Goal: Task Accomplishment & Management: Use online tool/utility

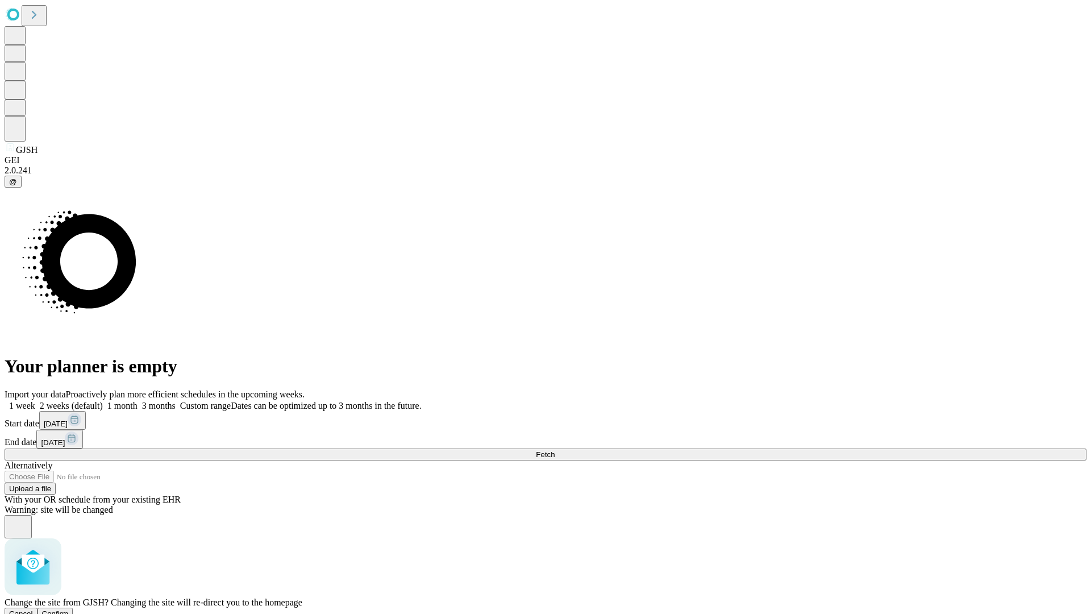
click at [69, 609] on span "Confirm" at bounding box center [55, 613] width 27 height 9
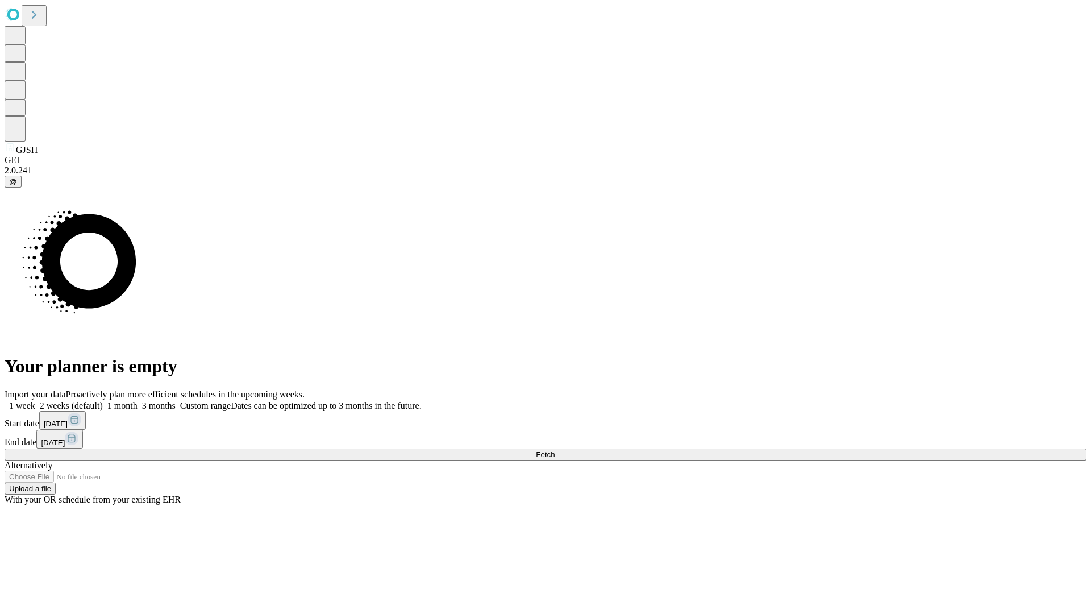
click at [138, 401] on label "1 month" at bounding box center [120, 406] width 35 height 10
click at [555, 450] on span "Fetch" at bounding box center [545, 454] width 19 height 9
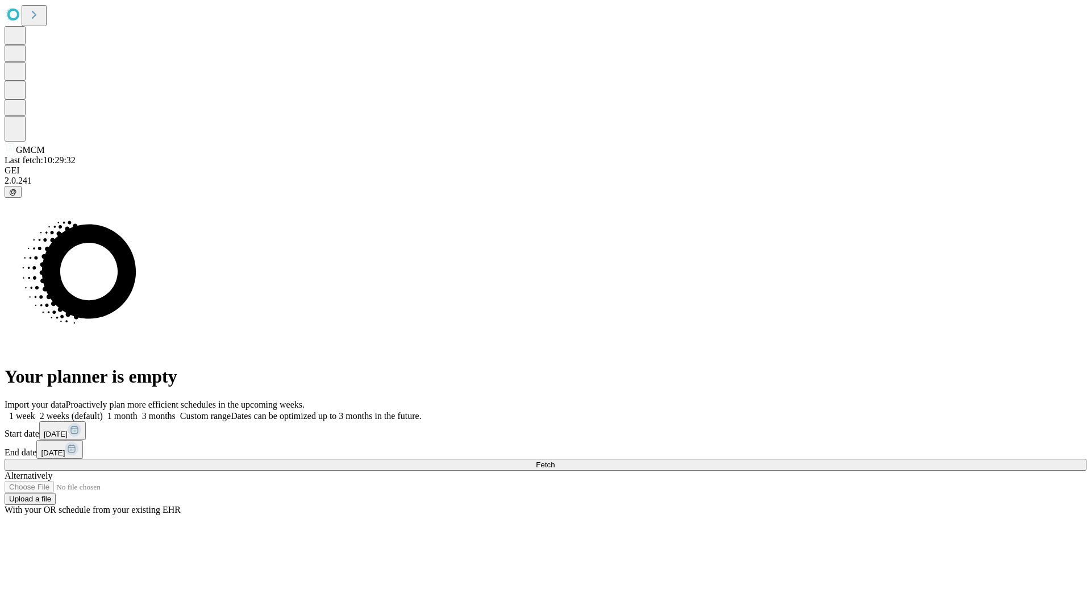
click at [138, 411] on label "1 month" at bounding box center [120, 416] width 35 height 10
click at [555, 460] on span "Fetch" at bounding box center [545, 464] width 19 height 9
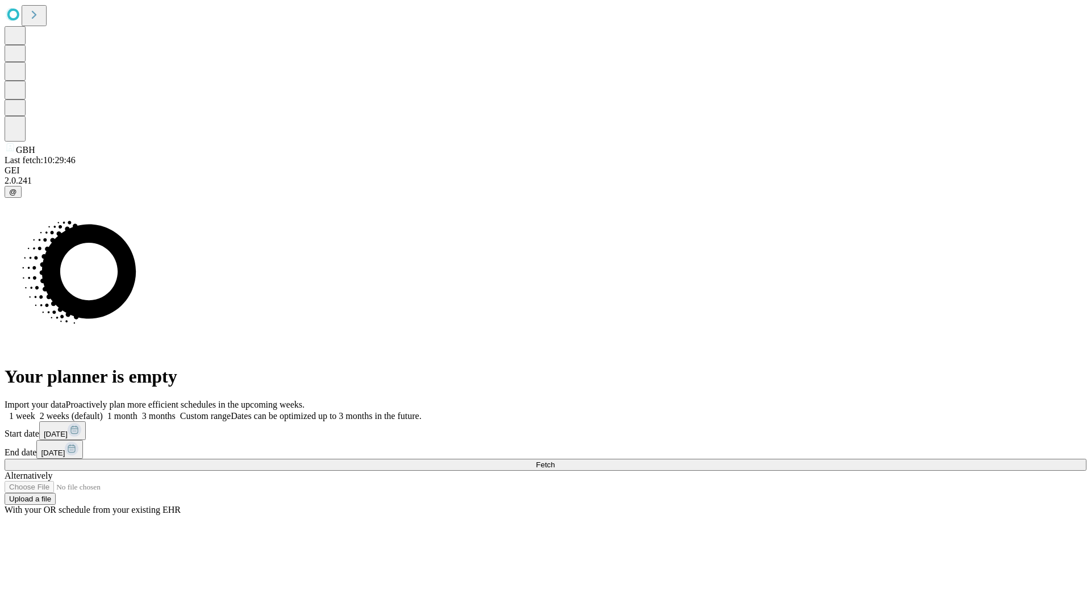
click at [138, 411] on label "1 month" at bounding box center [120, 416] width 35 height 10
click at [555, 460] on span "Fetch" at bounding box center [545, 464] width 19 height 9
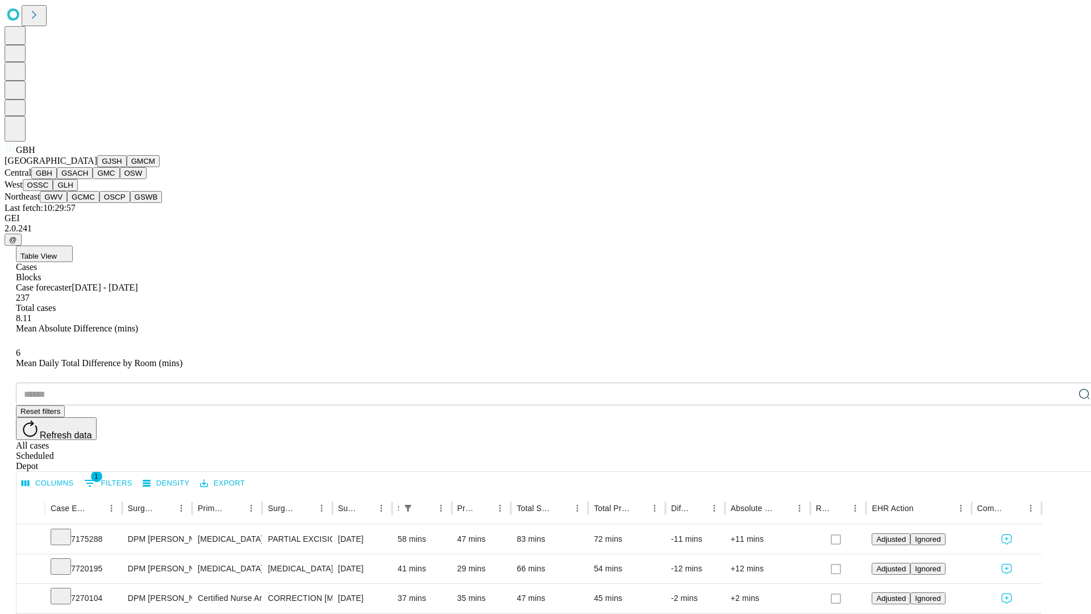
click at [88, 179] on button "GSACH" at bounding box center [75, 173] width 36 height 12
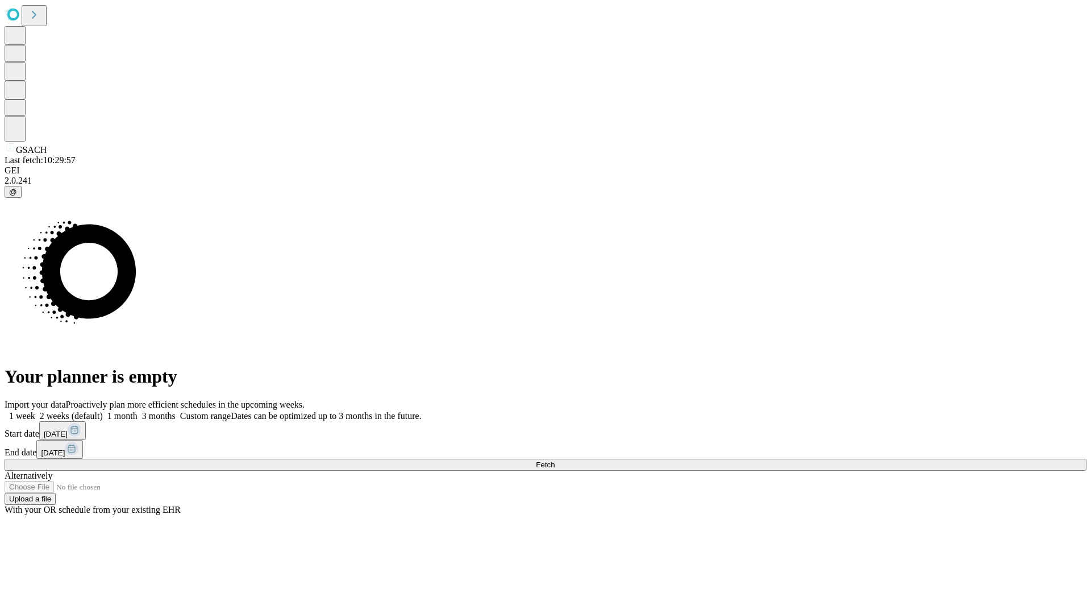
click at [138, 411] on label "1 month" at bounding box center [120, 416] width 35 height 10
click at [555, 460] on span "Fetch" at bounding box center [545, 464] width 19 height 9
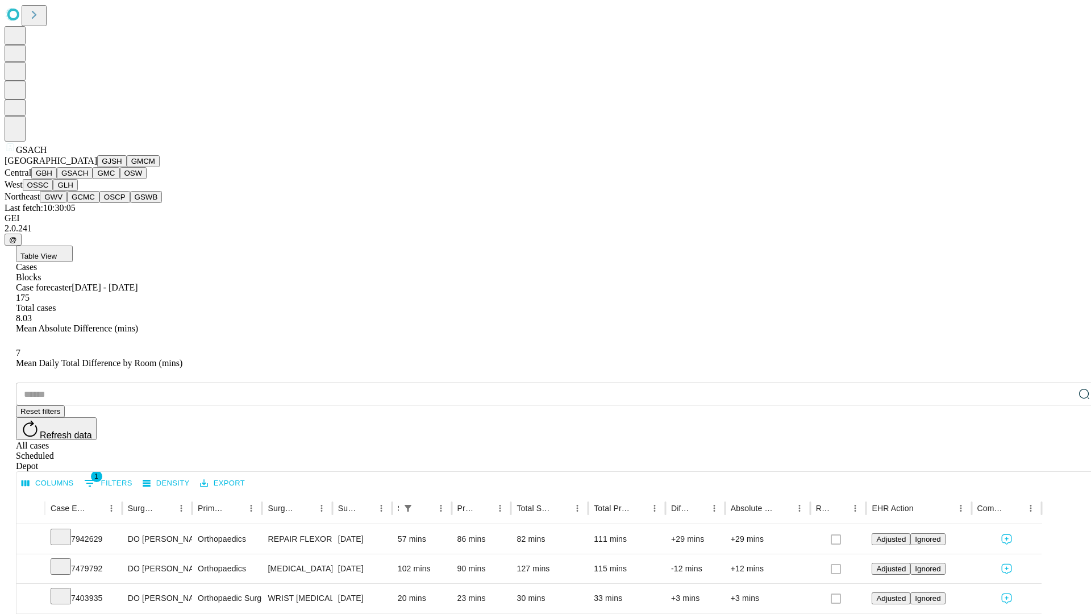
click at [93, 179] on button "GMC" at bounding box center [106, 173] width 27 height 12
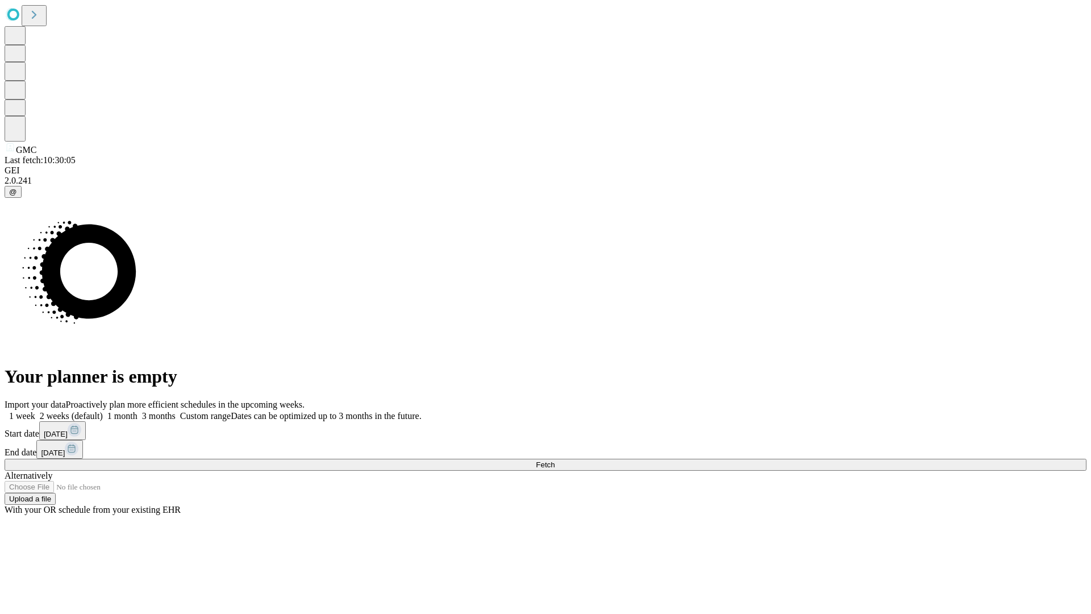
click at [138, 411] on label "1 month" at bounding box center [120, 416] width 35 height 10
click at [555, 460] on span "Fetch" at bounding box center [545, 464] width 19 height 9
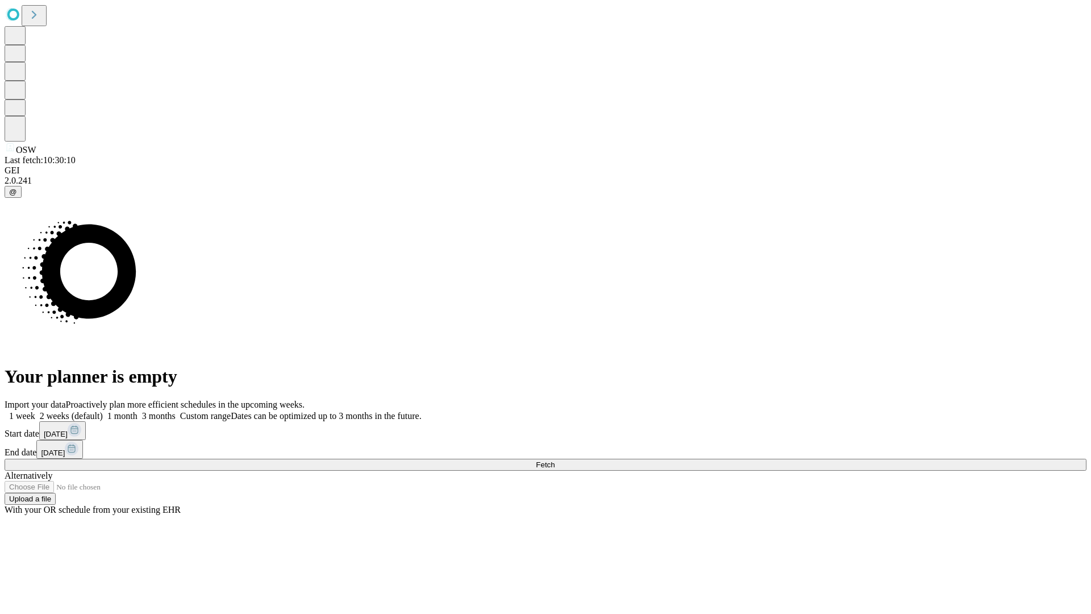
click at [138, 411] on label "1 month" at bounding box center [120, 416] width 35 height 10
click at [555, 460] on span "Fetch" at bounding box center [545, 464] width 19 height 9
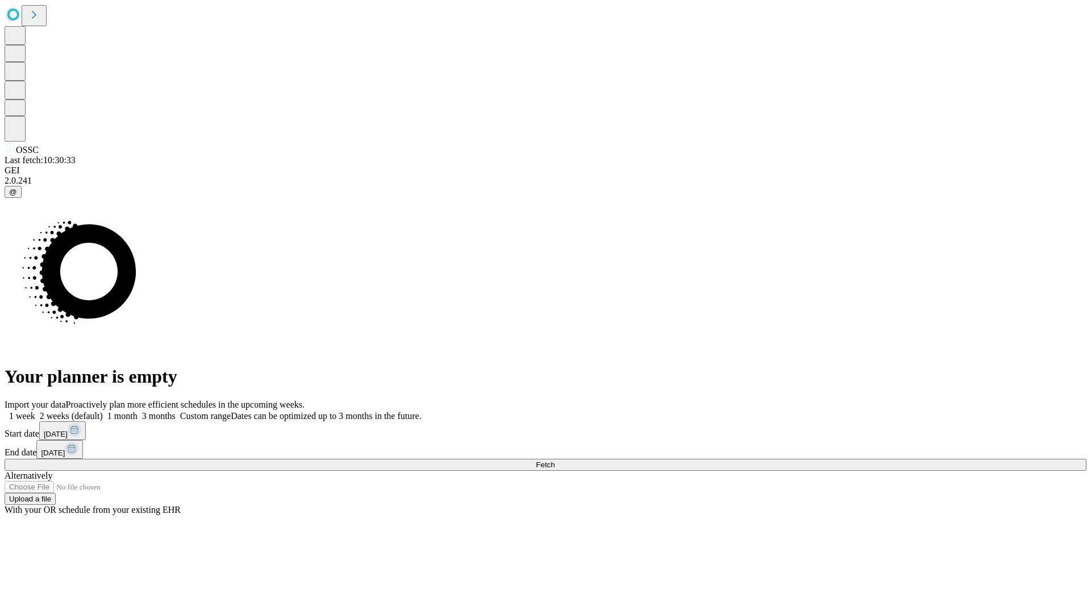
click at [138, 411] on label "1 month" at bounding box center [120, 416] width 35 height 10
click at [555, 460] on span "Fetch" at bounding box center [545, 464] width 19 height 9
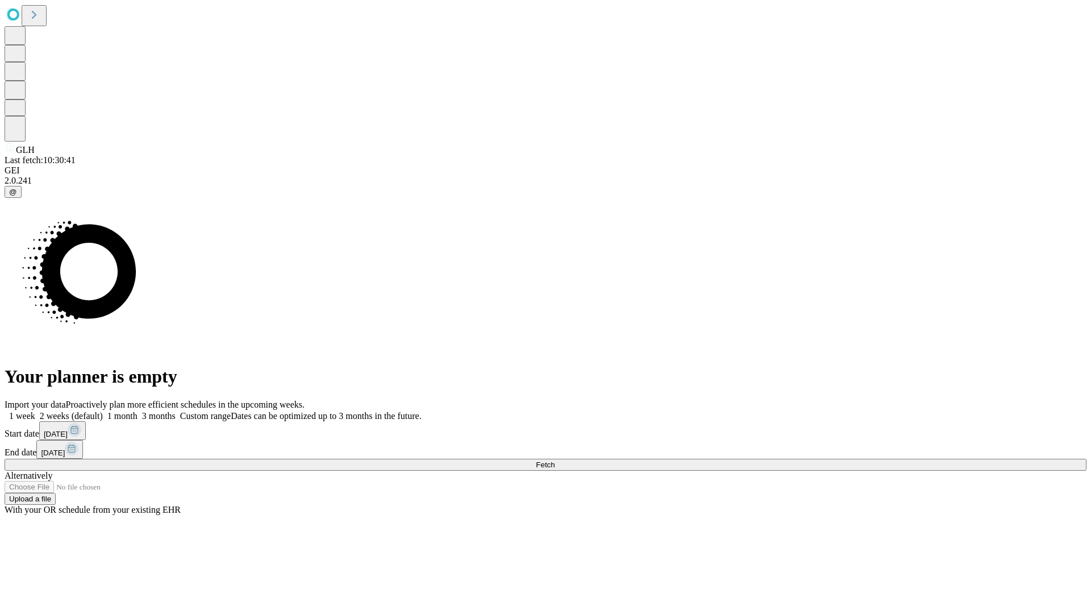
click at [555, 460] on span "Fetch" at bounding box center [545, 464] width 19 height 9
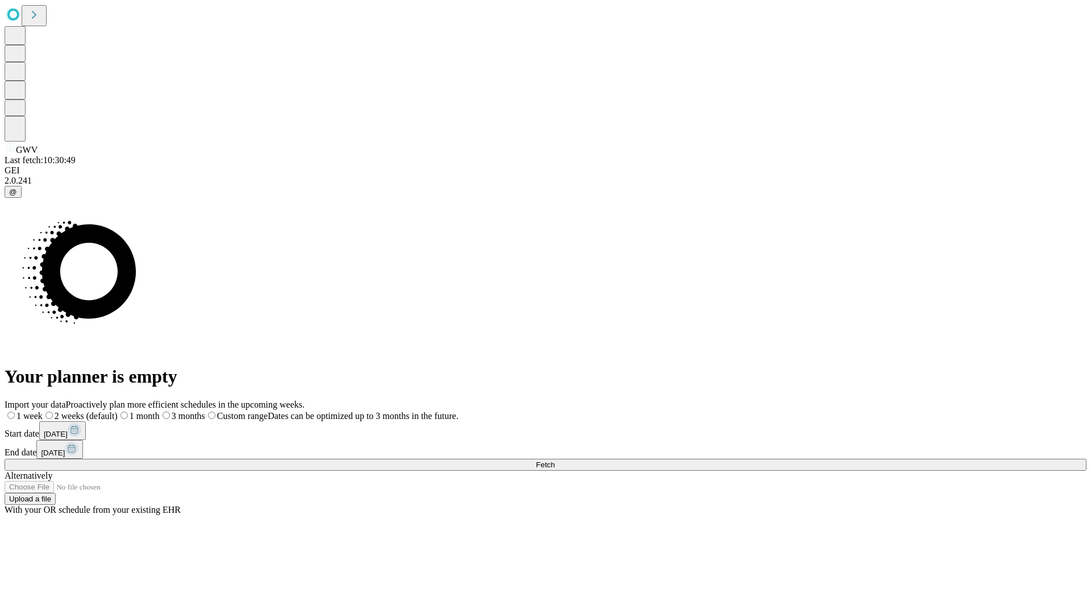
click at [160, 411] on label "1 month" at bounding box center [139, 416] width 42 height 10
click at [555, 460] on span "Fetch" at bounding box center [545, 464] width 19 height 9
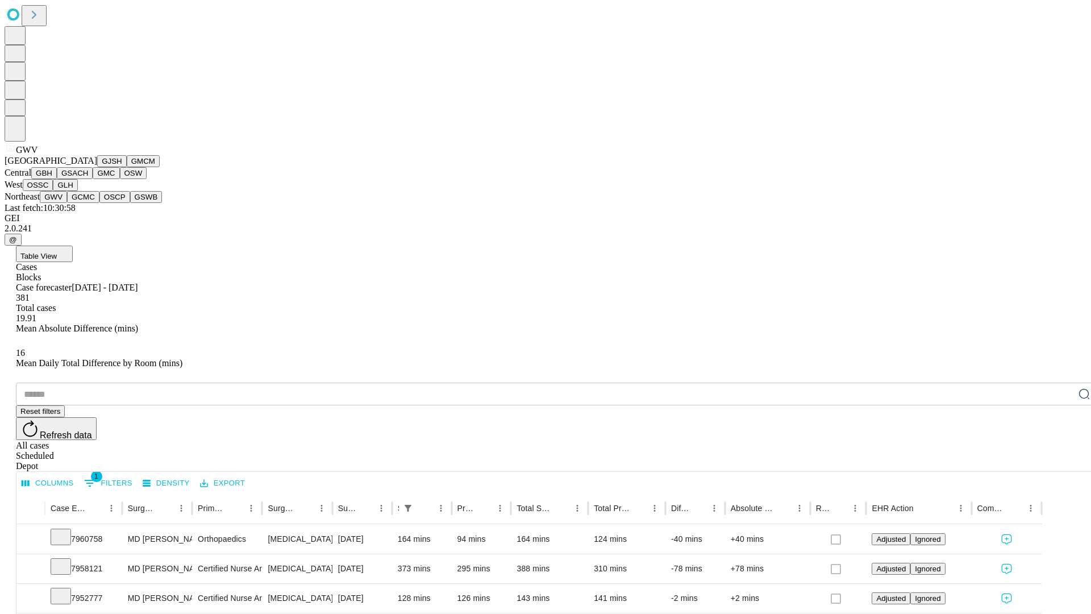
click at [88, 203] on button "GCMC" at bounding box center [83, 197] width 32 height 12
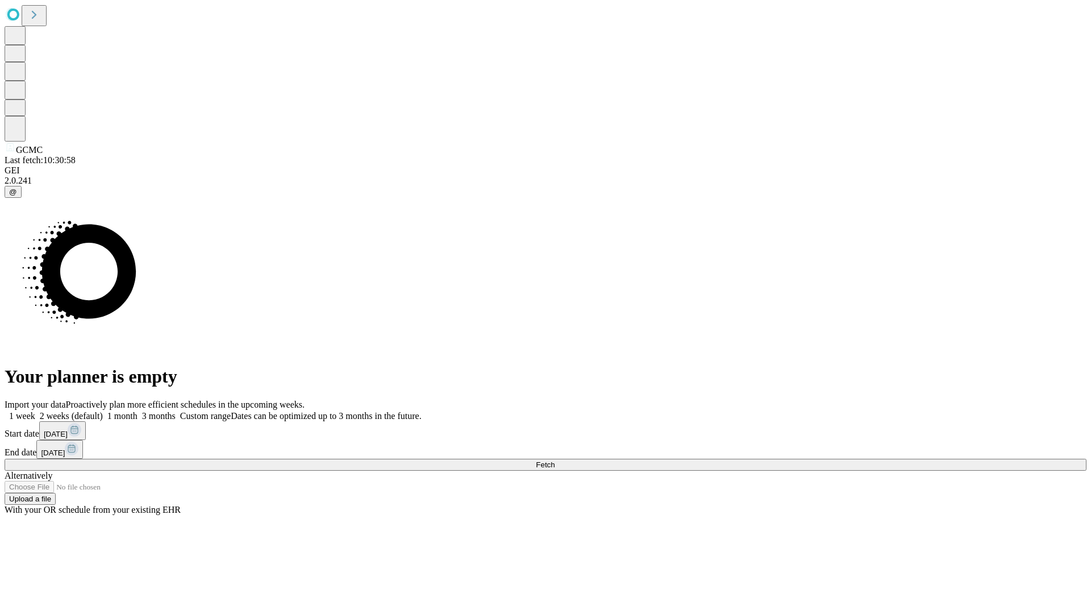
click at [138, 411] on label "1 month" at bounding box center [120, 416] width 35 height 10
click at [555, 460] on span "Fetch" at bounding box center [545, 464] width 19 height 9
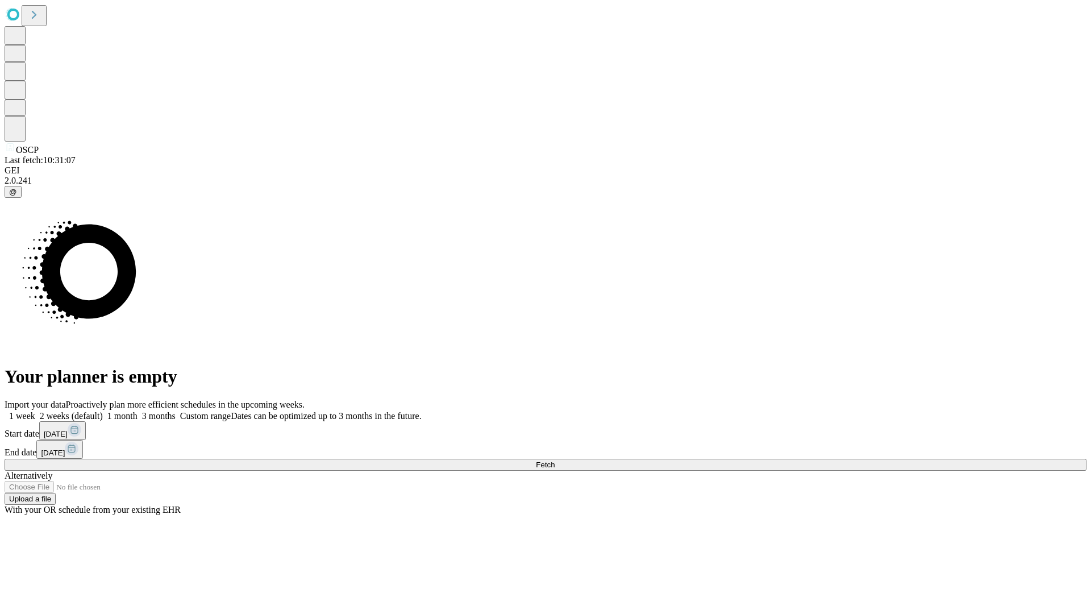
click at [138, 411] on label "1 month" at bounding box center [120, 416] width 35 height 10
click at [555, 460] on span "Fetch" at bounding box center [545, 464] width 19 height 9
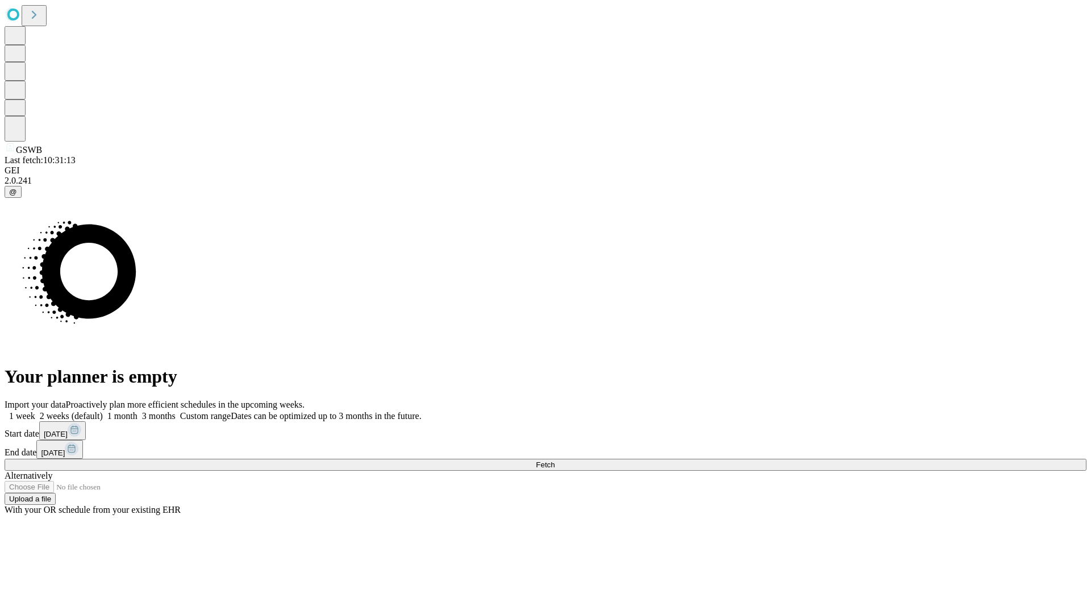
click at [555, 460] on span "Fetch" at bounding box center [545, 464] width 19 height 9
